Goal: Information Seeking & Learning: Learn about a topic

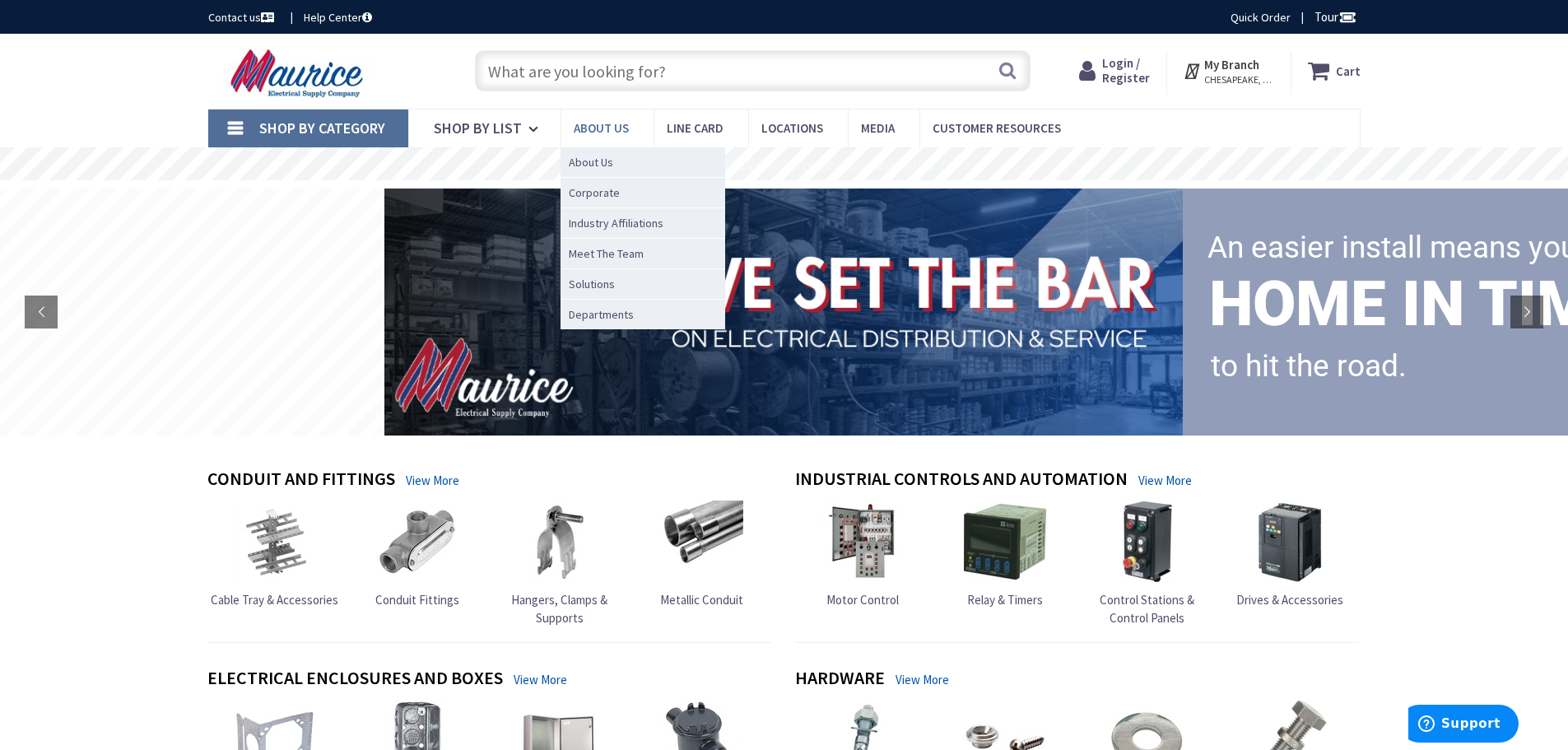
click at [598, 125] on span "About us" at bounding box center [601, 128] width 55 height 16
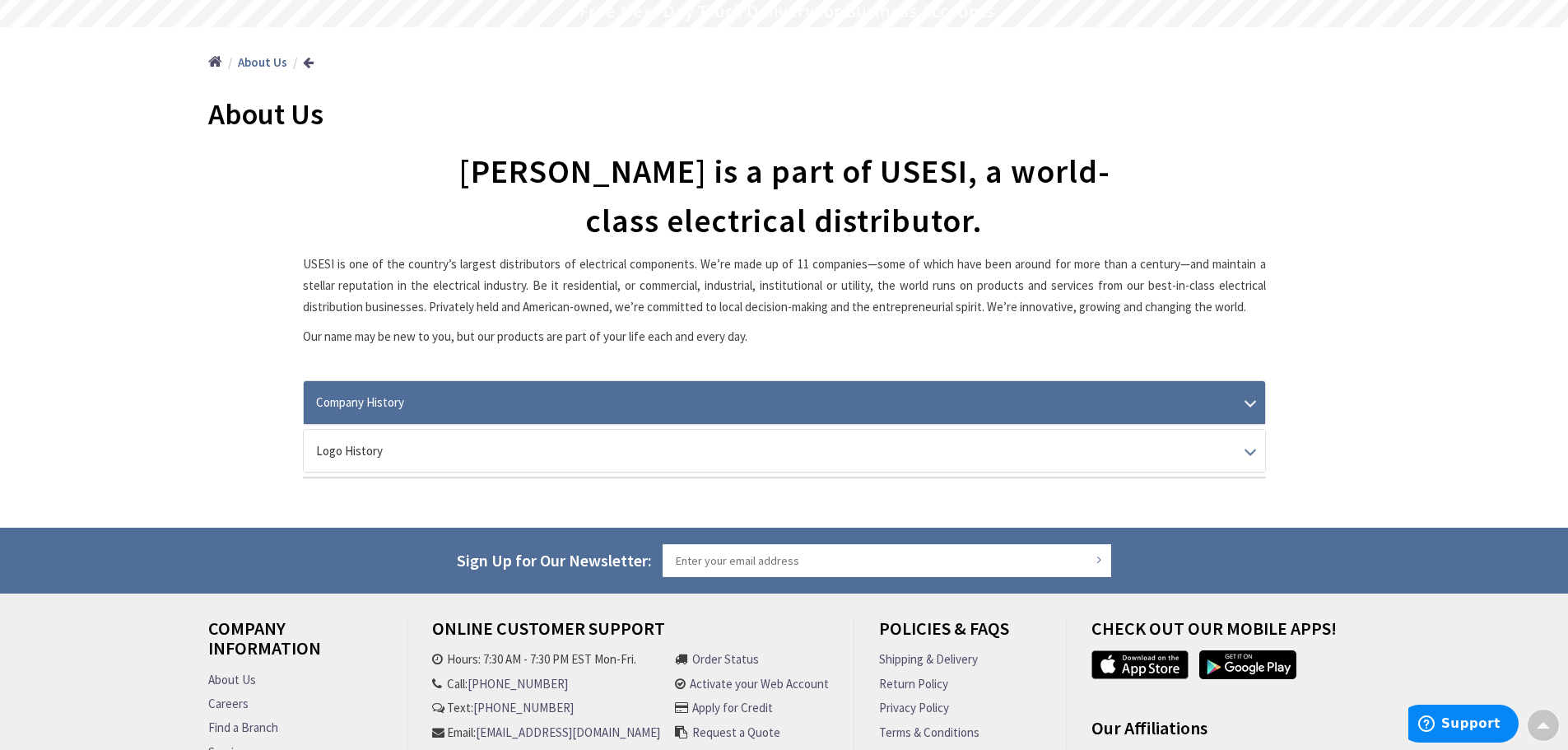
scroll to position [153, 0]
click at [449, 398] on link "Company History" at bounding box center [784, 403] width 961 height 42
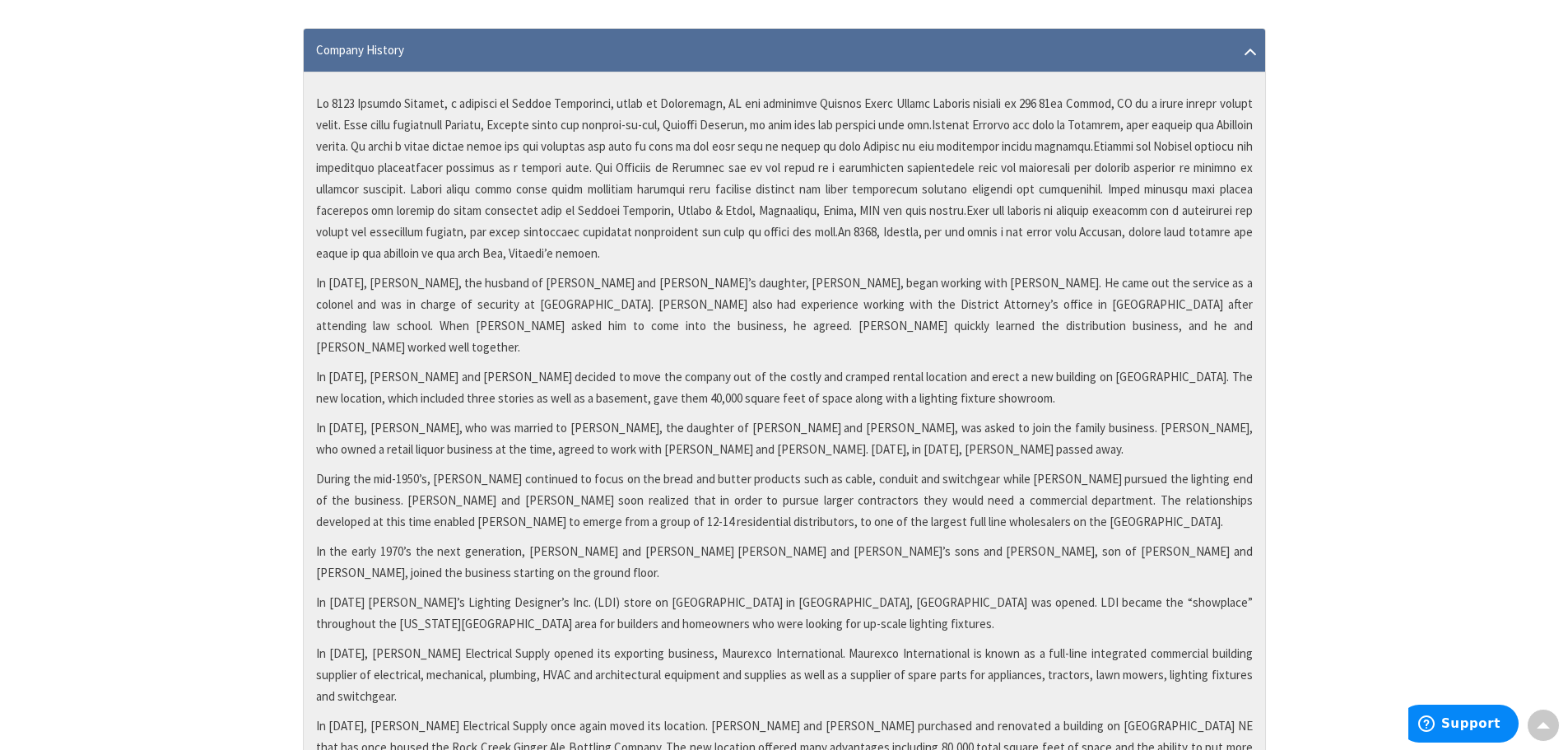
scroll to position [0, 0]
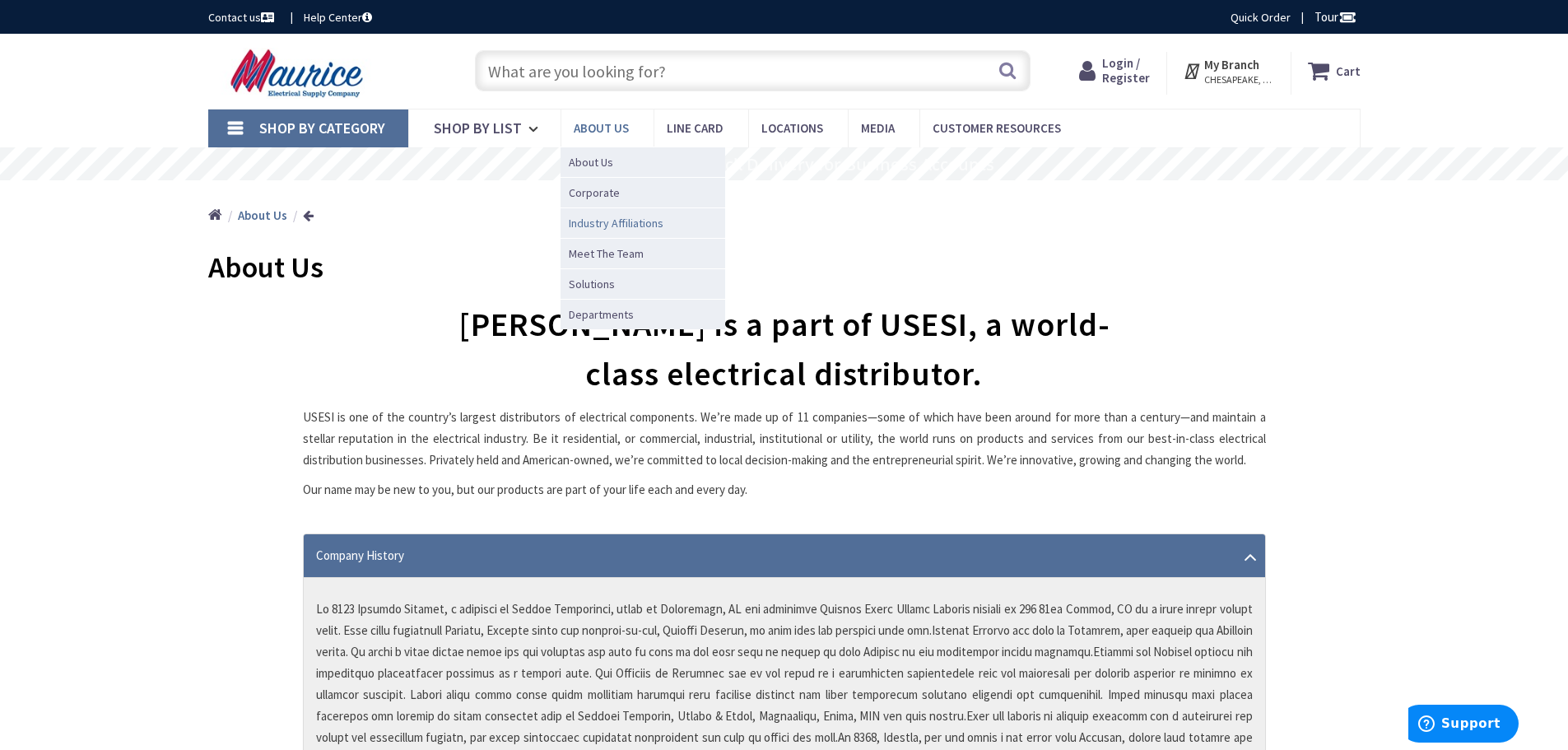
click at [618, 224] on span "Industry Affiliations" at bounding box center [616, 223] width 95 height 17
